Goal: Information Seeking & Learning: Learn about a topic

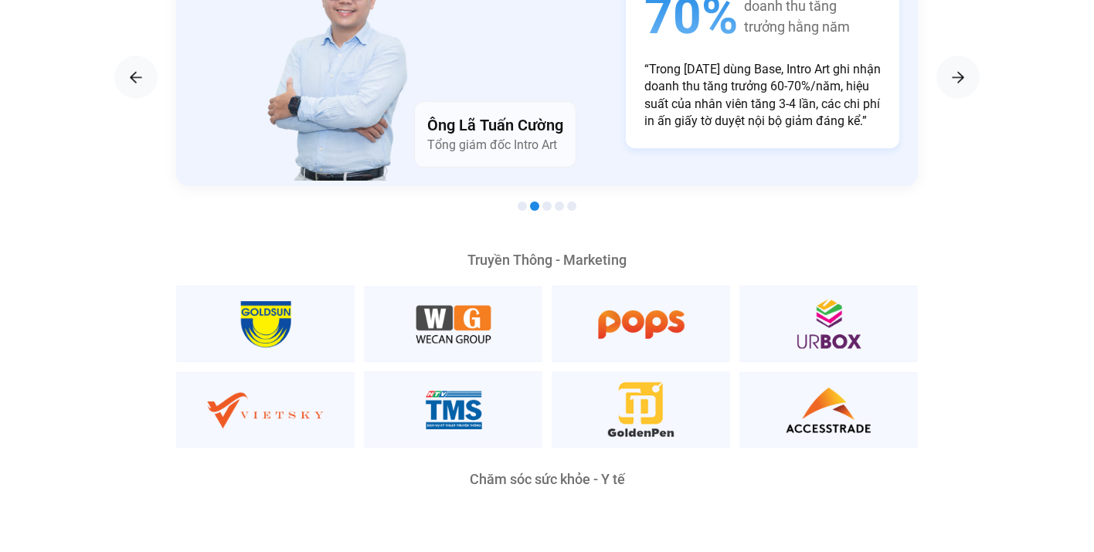
scroll to position [2787, 0]
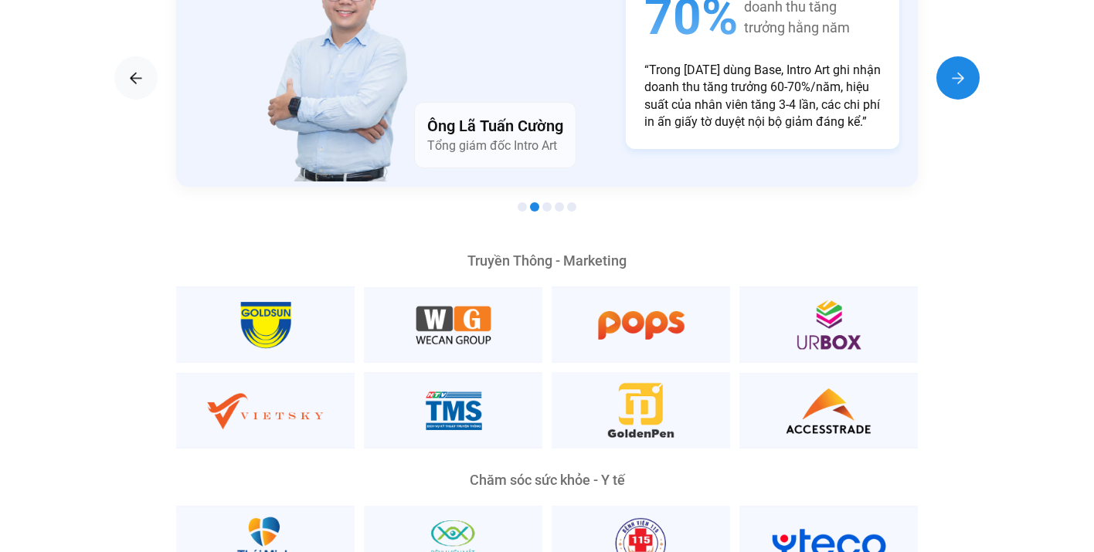
click at [944, 60] on div "Next slide" at bounding box center [957, 77] width 43 height 43
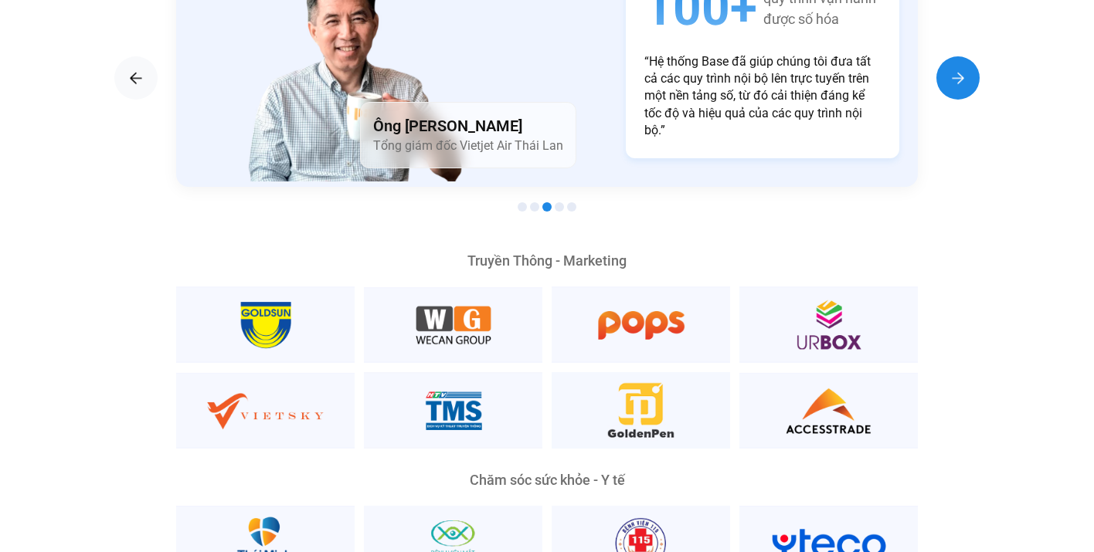
click at [944, 60] on div "Next slide" at bounding box center [957, 77] width 43 height 43
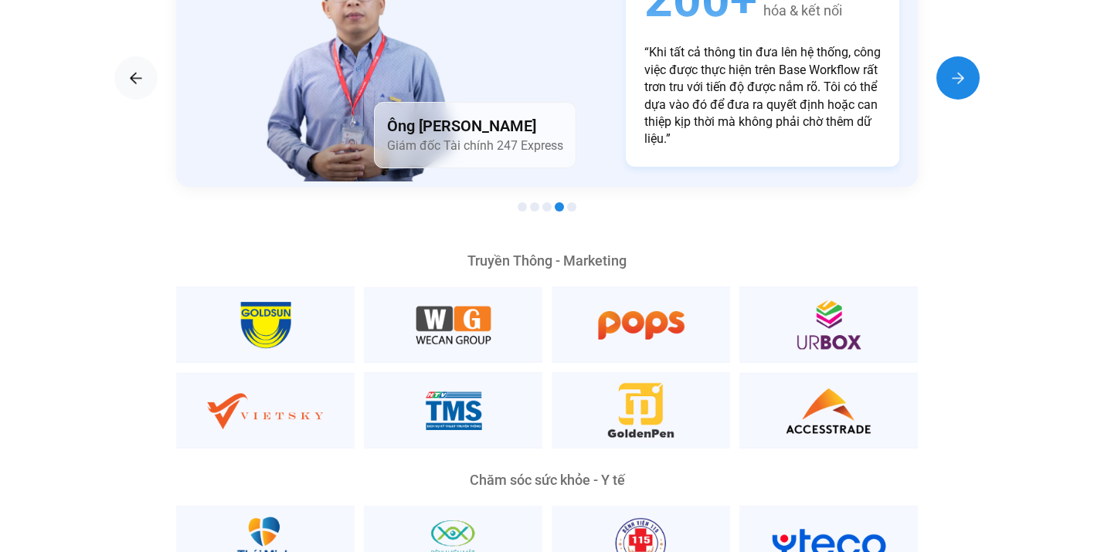
click at [944, 60] on div "Next slide" at bounding box center [957, 77] width 43 height 43
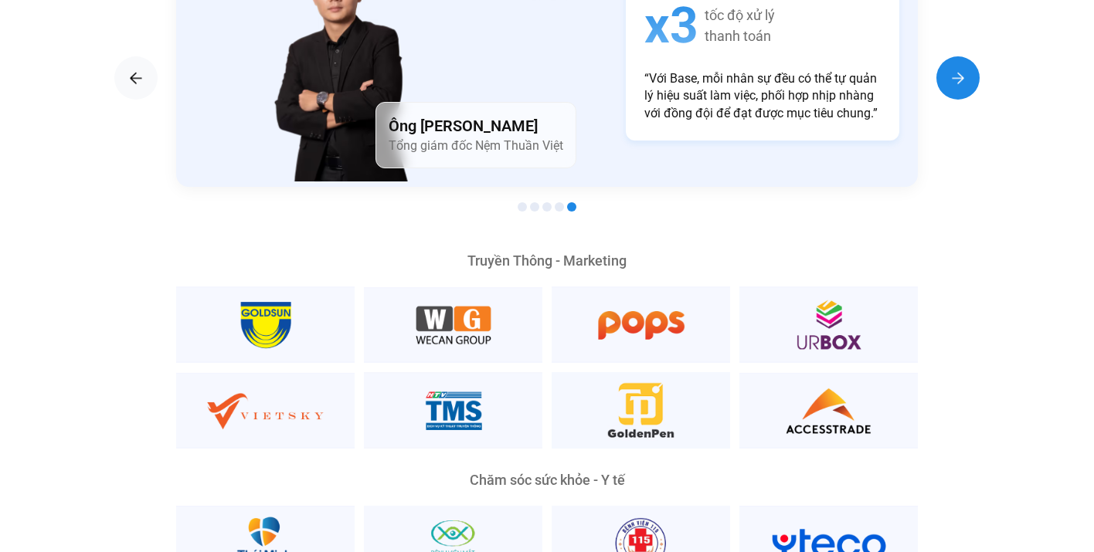
click at [944, 60] on div "Next slide" at bounding box center [957, 77] width 43 height 43
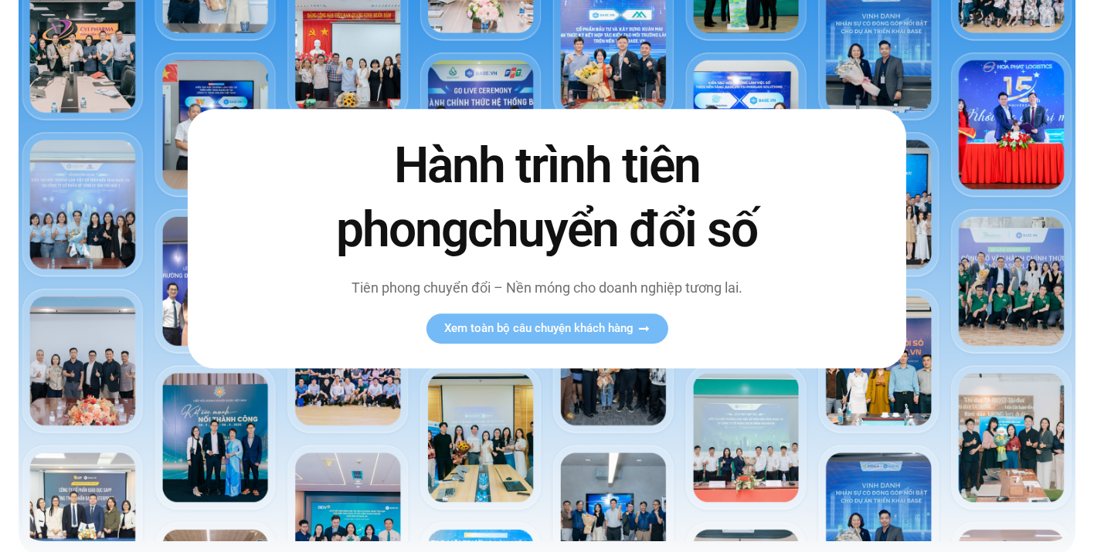
scroll to position [0, 0]
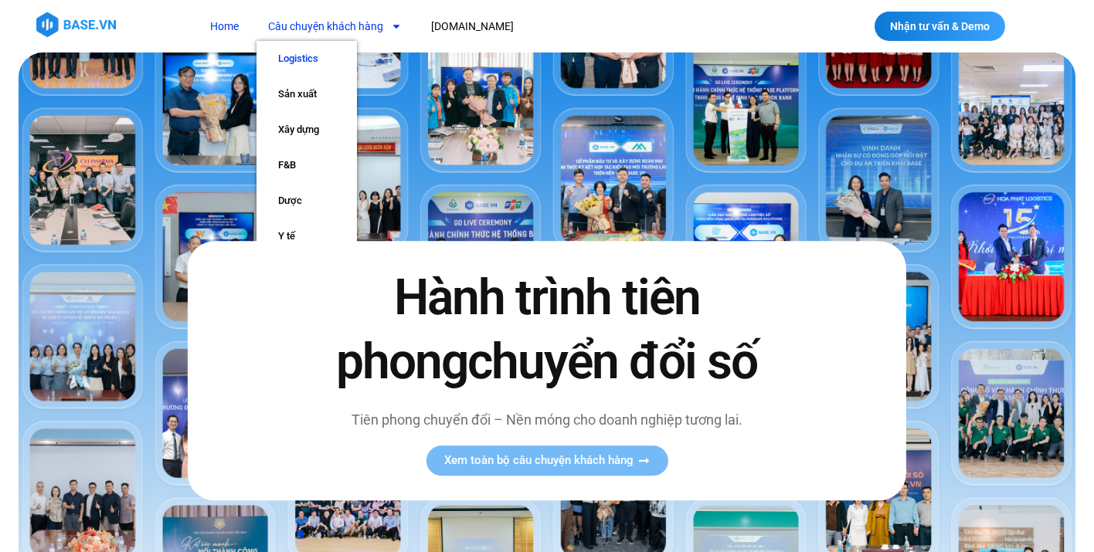
click at [290, 70] on link "Logistics" at bounding box center [306, 59] width 100 height 36
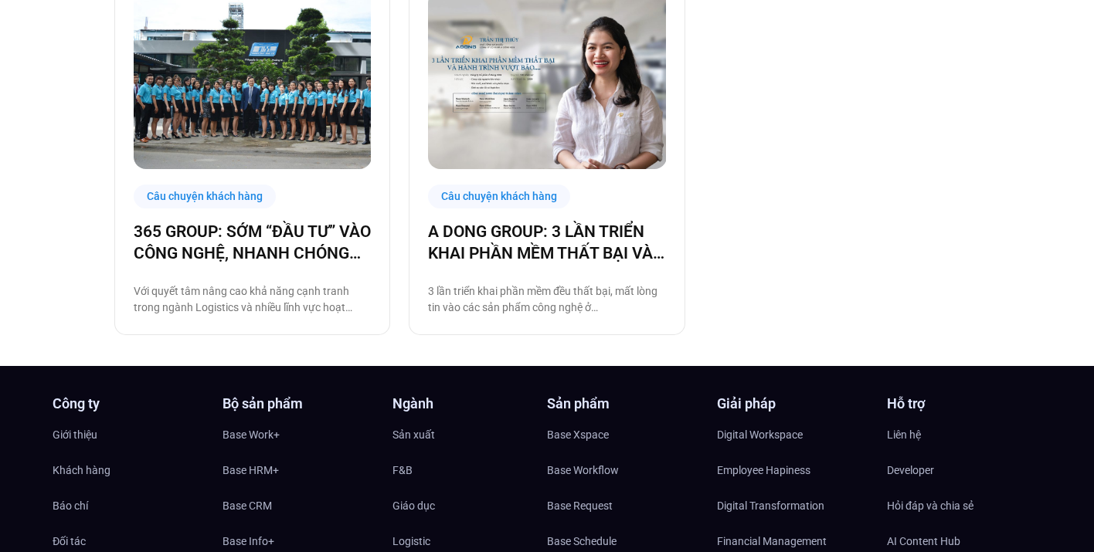
scroll to position [1207, 0]
